Goal: Information Seeking & Learning: Check status

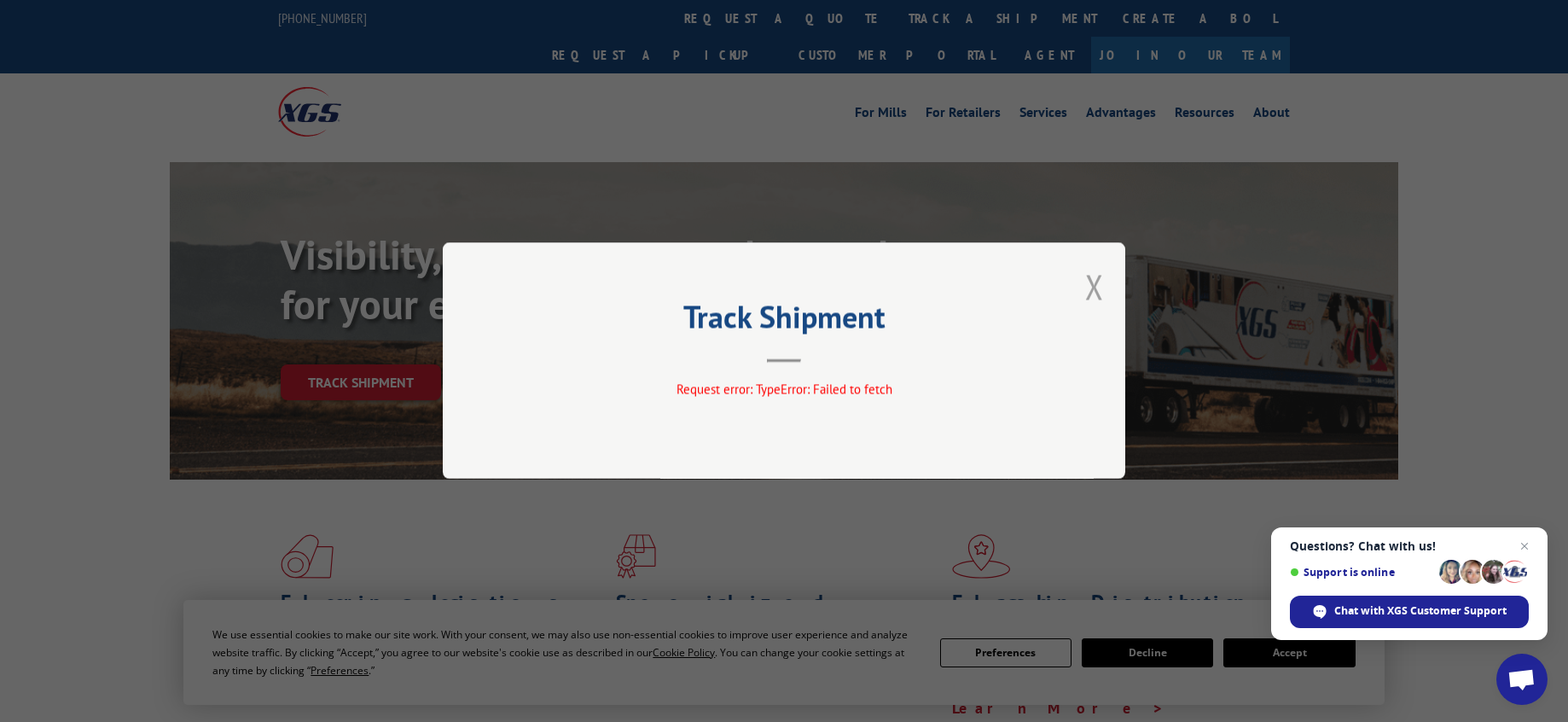
click at [1092, 280] on button "Close modal" at bounding box center [1094, 286] width 19 height 45
click at [1092, 282] on button "Close modal" at bounding box center [1094, 286] width 19 height 45
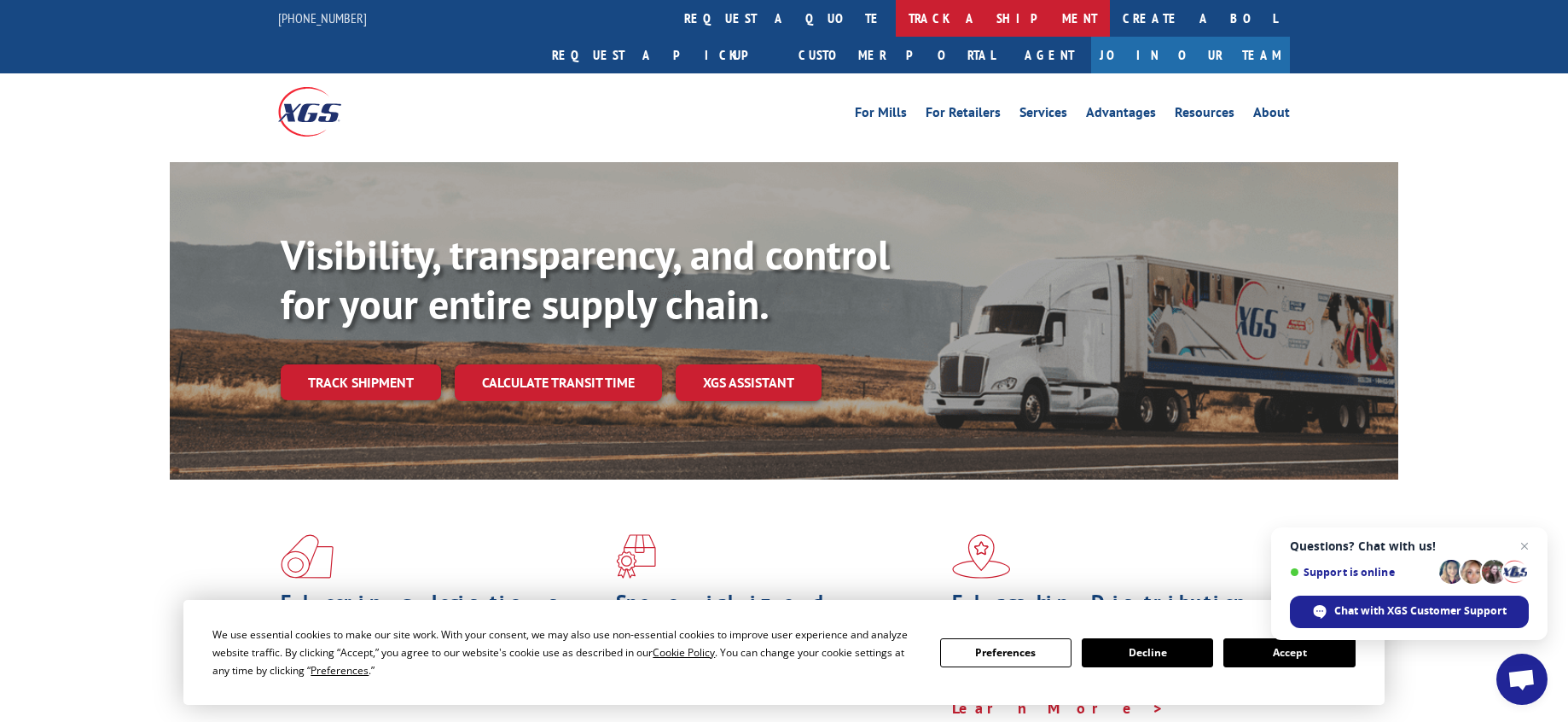
click at [896, 23] on link "track a shipment" at bounding box center [1003, 19] width 215 height 37
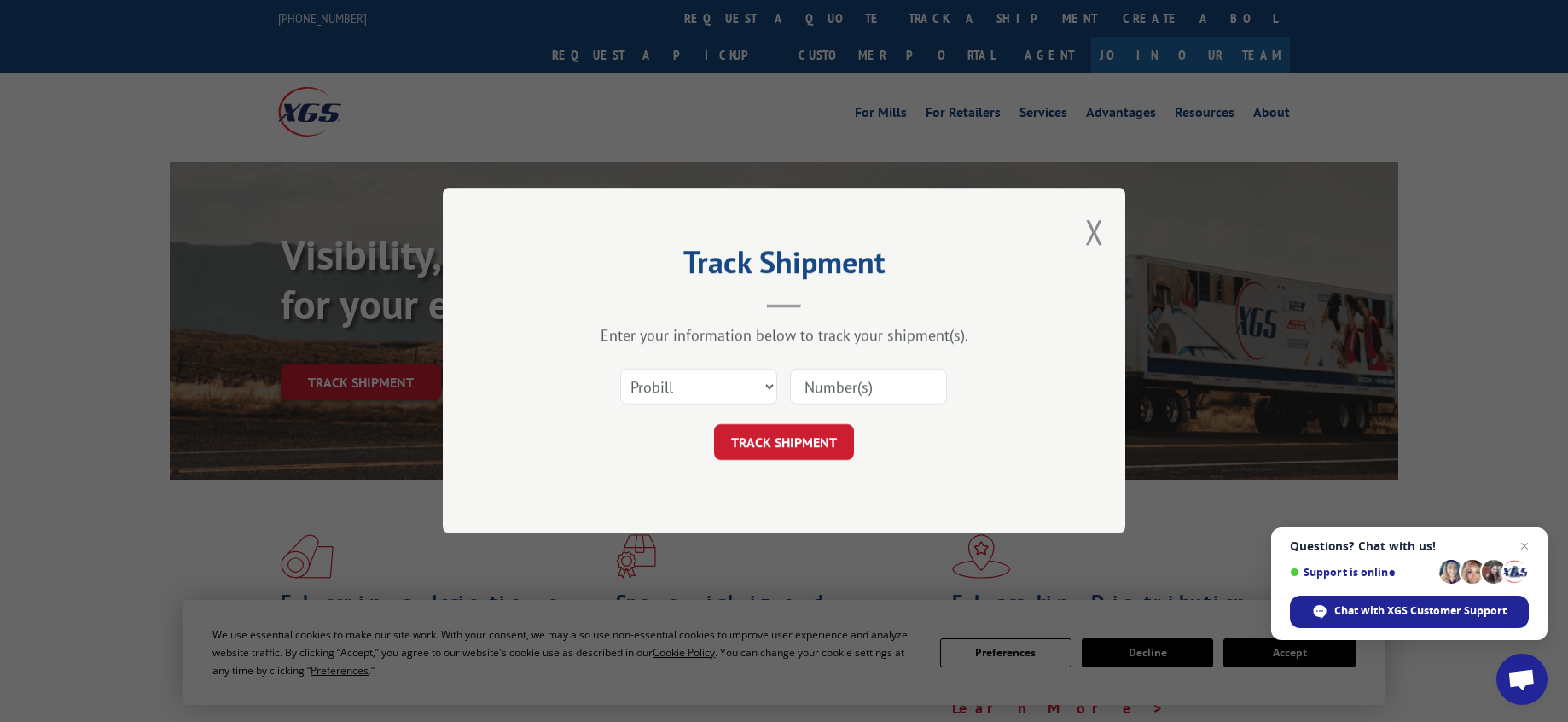
click at [824, 383] on input at bounding box center [868, 387] width 157 height 36
paste input "16944838"
type input "16944838"
click at [799, 442] on button "TRACK SHIPMENT" at bounding box center [784, 443] width 140 height 36
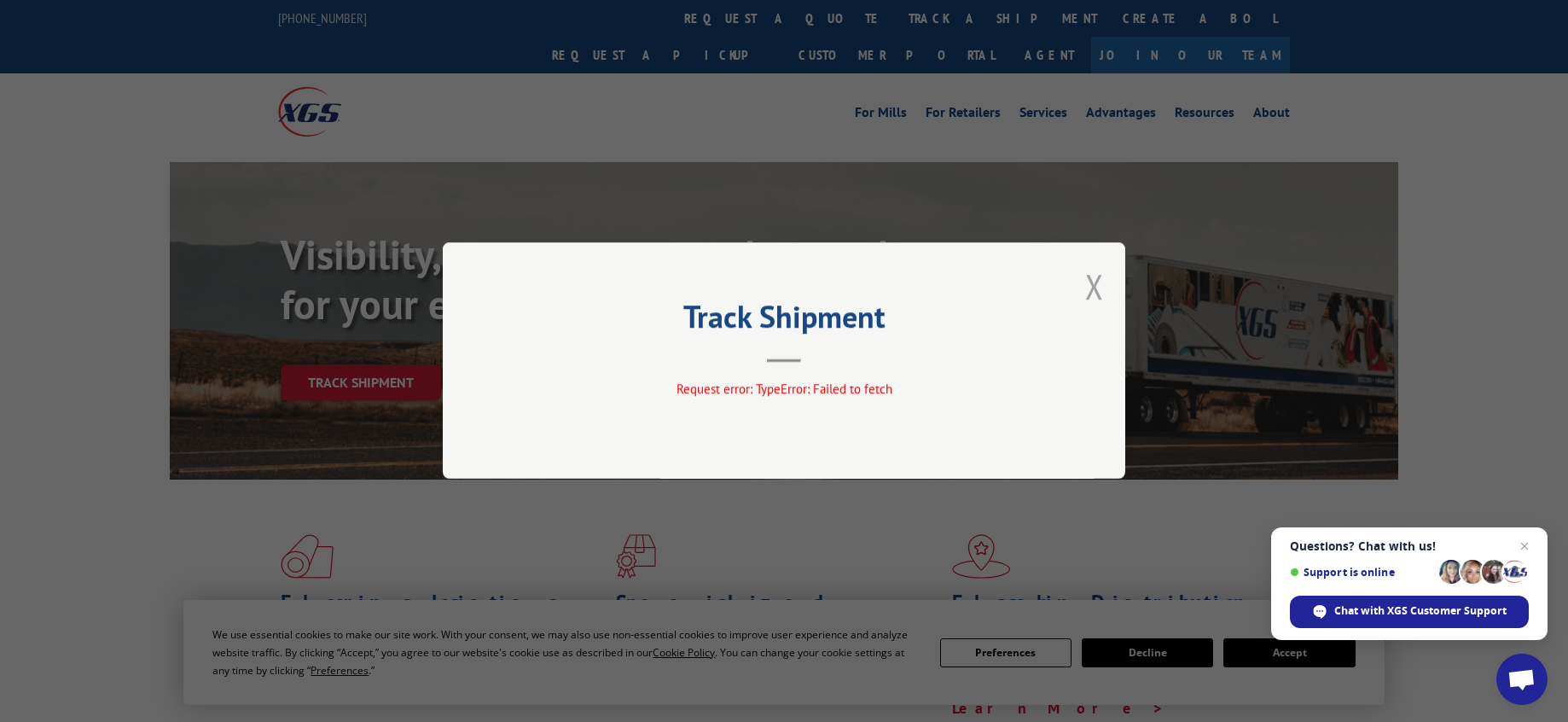
click at [1090, 280] on button "Close modal" at bounding box center [1094, 286] width 19 height 45
click at [1568, 78] on div "Track Shipment Request error: TypeError: Failed to fetch" at bounding box center [784, 361] width 1568 height 722
click at [1107, 288] on div "Track Shipment Request error: TypeError: Failed to fetch" at bounding box center [784, 360] width 683 height 236
click at [1098, 288] on button "Close modal" at bounding box center [1094, 286] width 19 height 45
